Goal: Transaction & Acquisition: Purchase product/service

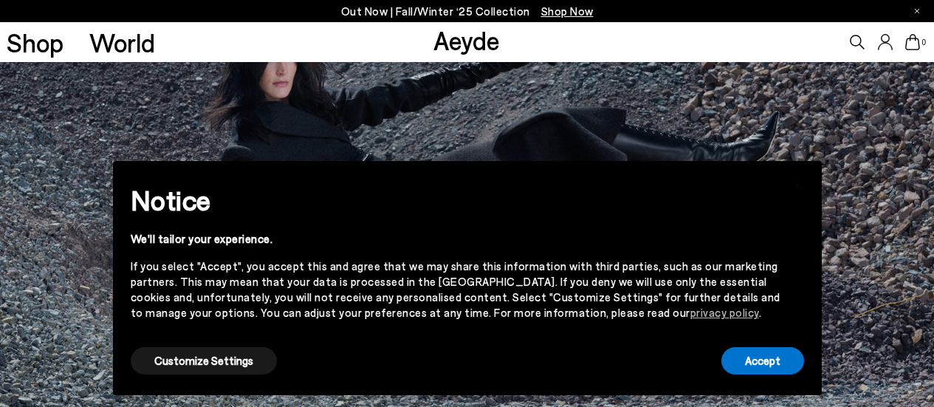
scroll to position [221, 0]
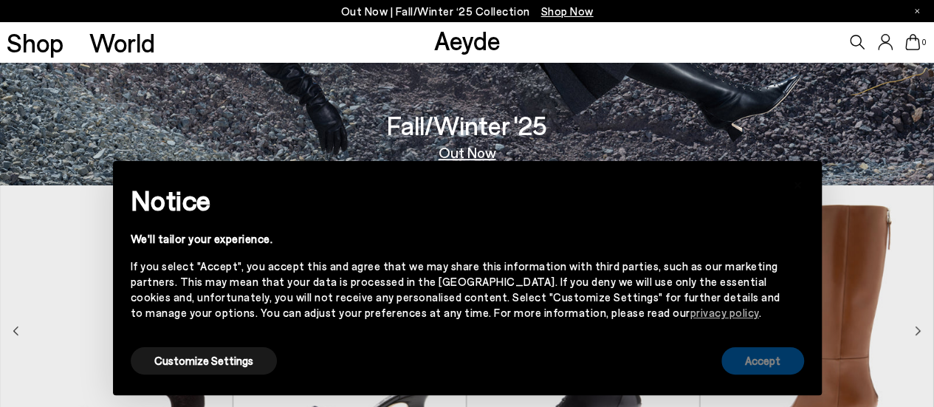
click at [751, 362] on button "Accept" at bounding box center [762, 360] width 83 height 27
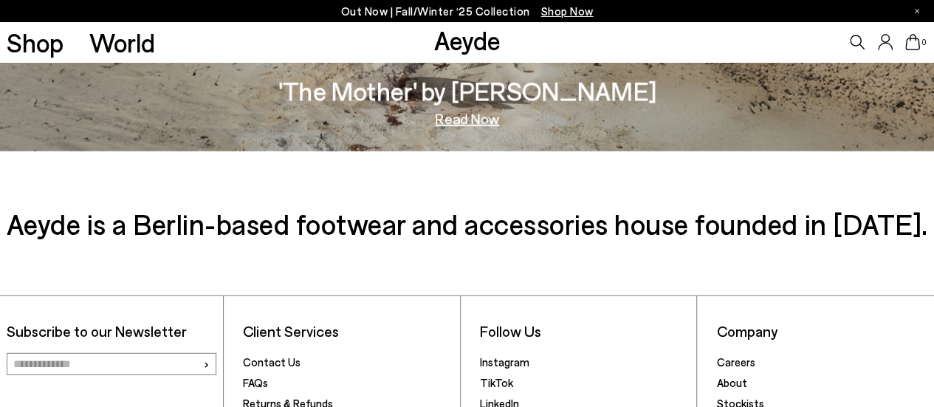
scroll to position [1845, 0]
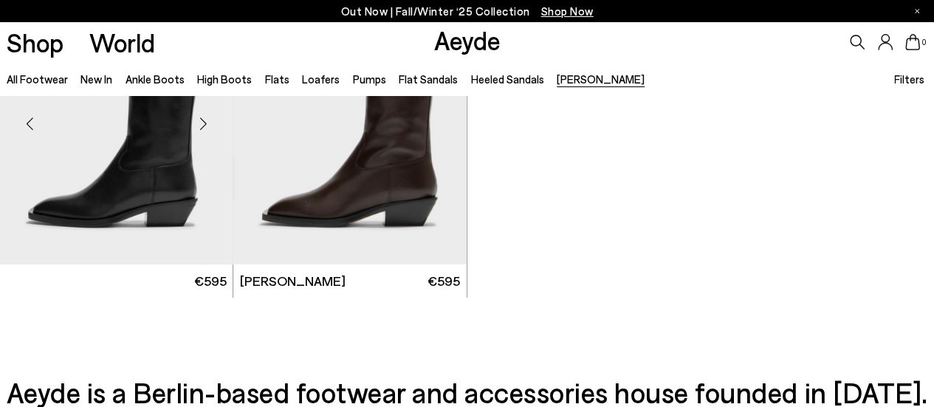
scroll to position [148, 0]
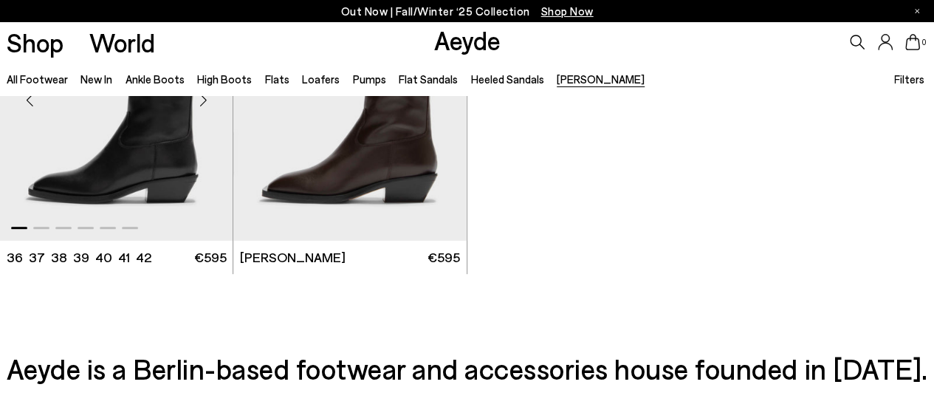
click at [138, 171] on img "1 / 6" at bounding box center [116, 94] width 233 height 293
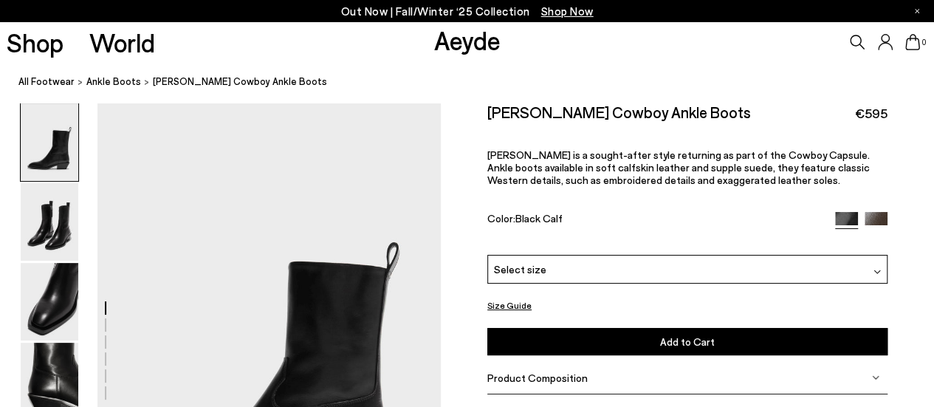
click at [635, 270] on div "Select size" at bounding box center [687, 269] width 400 height 29
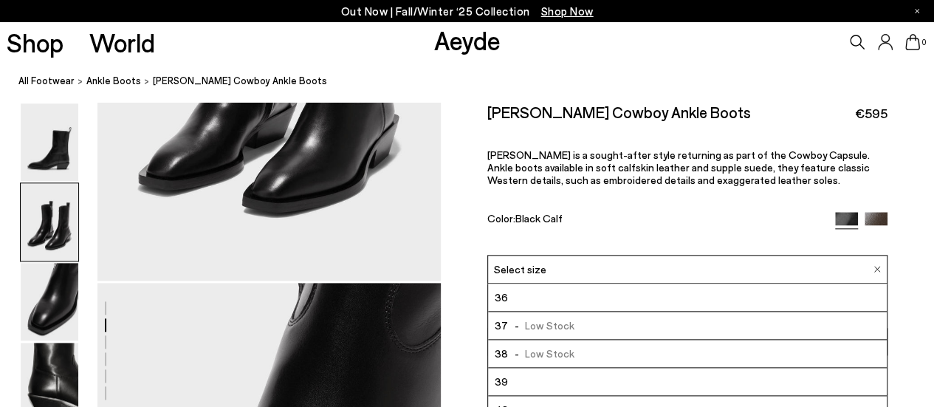
scroll to position [754, 0]
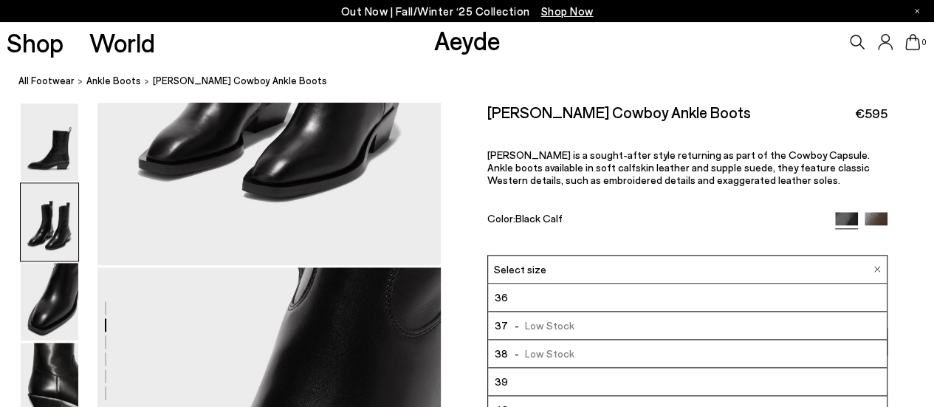
click at [533, 402] on li "40" at bounding box center [687, 410] width 399 height 28
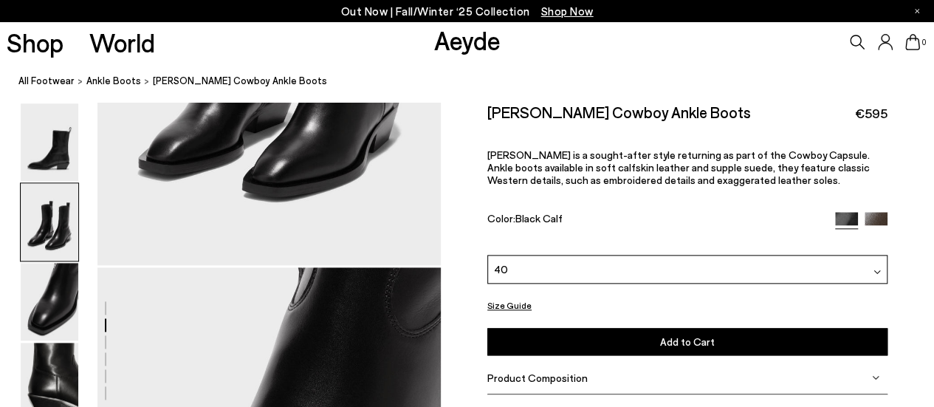
click at [650, 340] on button "Add to Cart Select a Size First" at bounding box center [687, 341] width 400 height 27
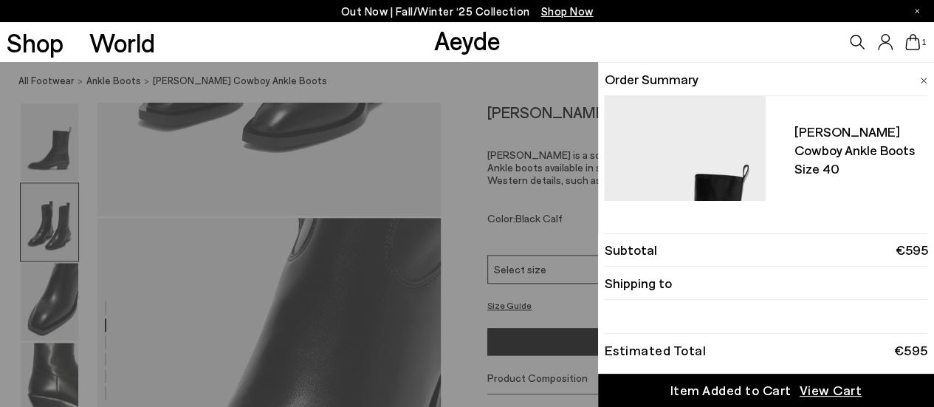
scroll to position [681, 0]
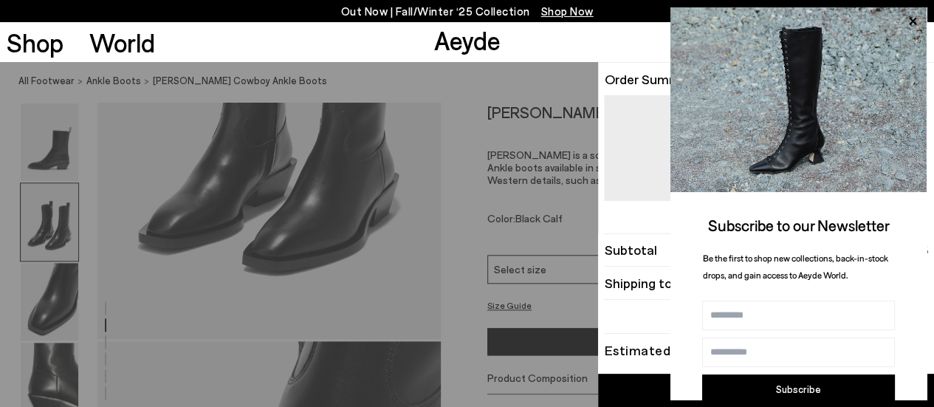
scroll to position [754, 0]
